Goal: Information Seeking & Learning: Learn about a topic

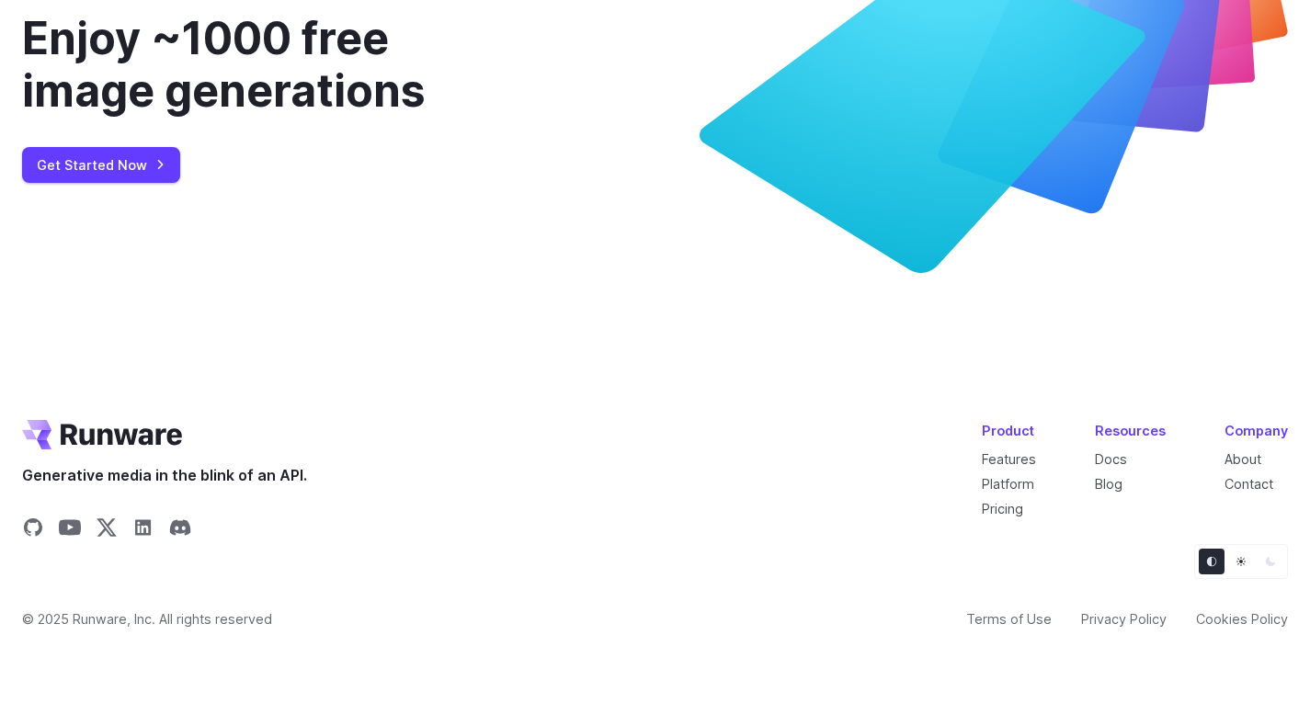
scroll to position [7040, 0]
click at [1104, 478] on link "Blog" at bounding box center [1109, 484] width 28 height 16
click at [1016, 486] on link "Platform" at bounding box center [1008, 484] width 52 height 16
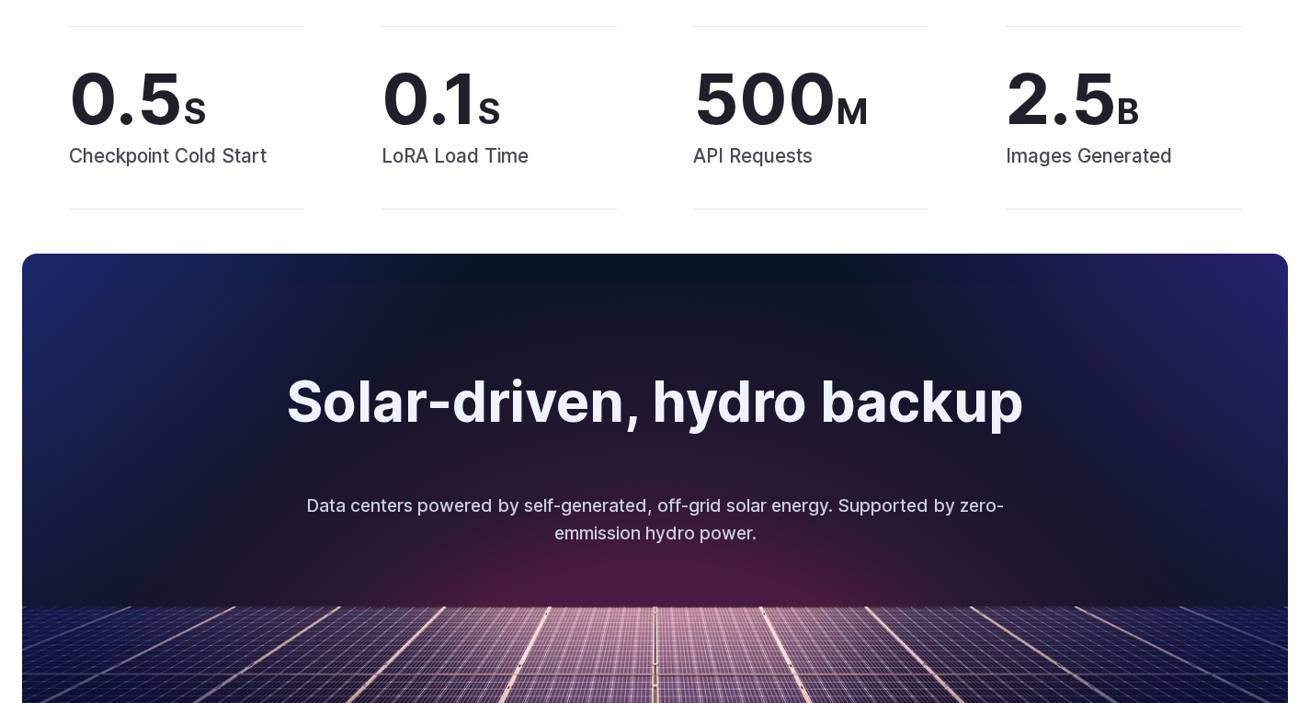
scroll to position [3113, 0]
